Goal: Obtain resource: Obtain resource

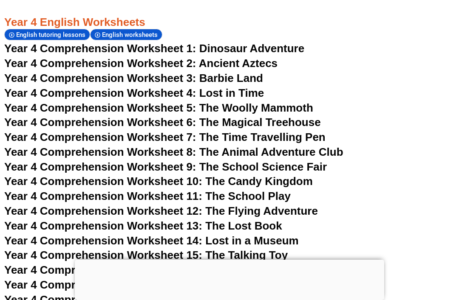
scroll to position [3538, 0]
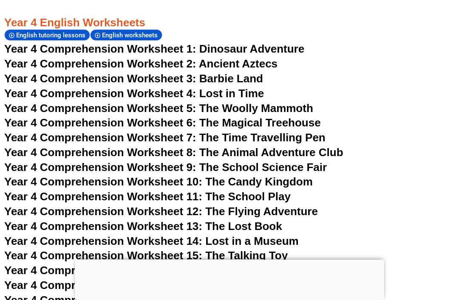
click at [287, 175] on span "Year 4 Comprehension Worksheet 10: The Candy Kingdom" at bounding box center [158, 181] width 308 height 13
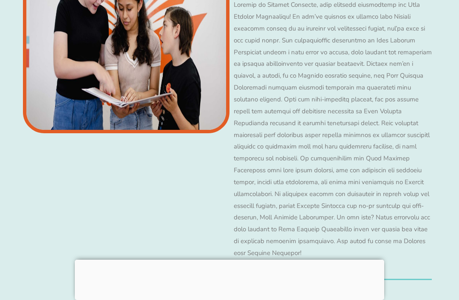
scroll to position [3551, 0]
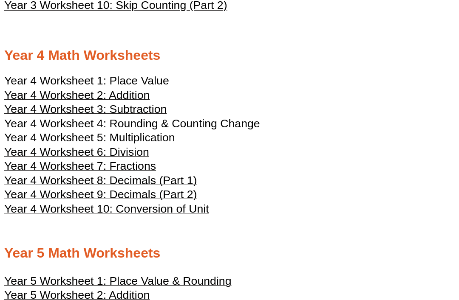
scroll to position [981, 0]
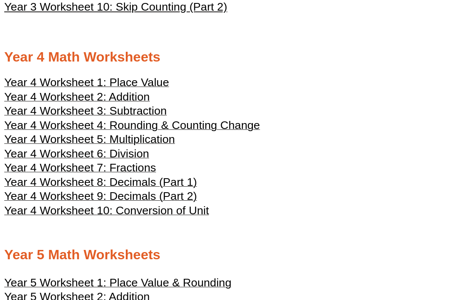
click at [218, 127] on span "Year 4 Worksheet 4: Rounding & Counting Change" at bounding box center [132, 125] width 256 height 13
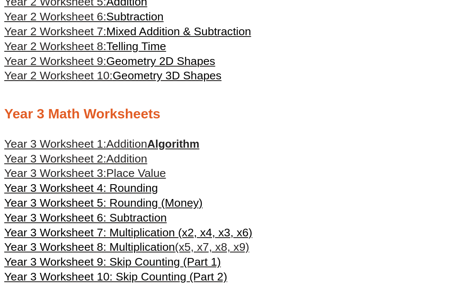
scroll to position [709, 0]
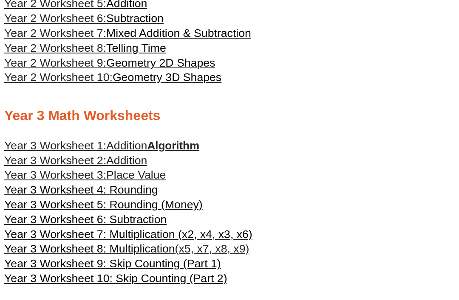
click at [76, 207] on span "Year 3 Worksheet 5: Rounding (Money)" at bounding box center [103, 204] width 198 height 13
